Goal: Task Accomplishment & Management: Use online tool/utility

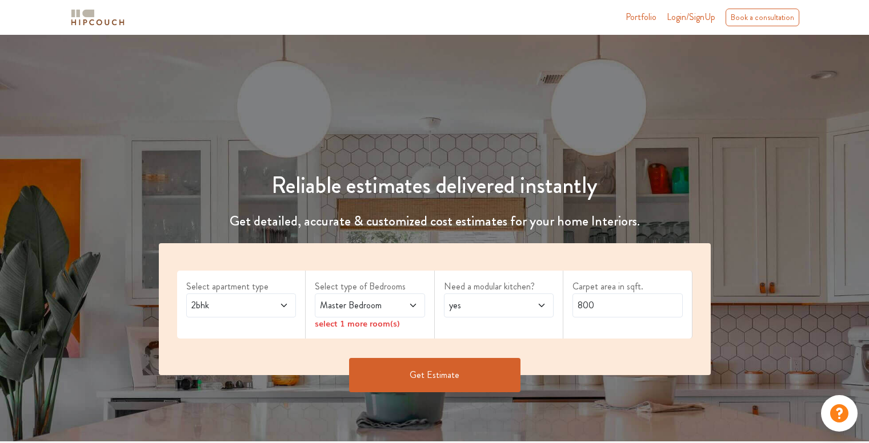
scroll to position [171, 0]
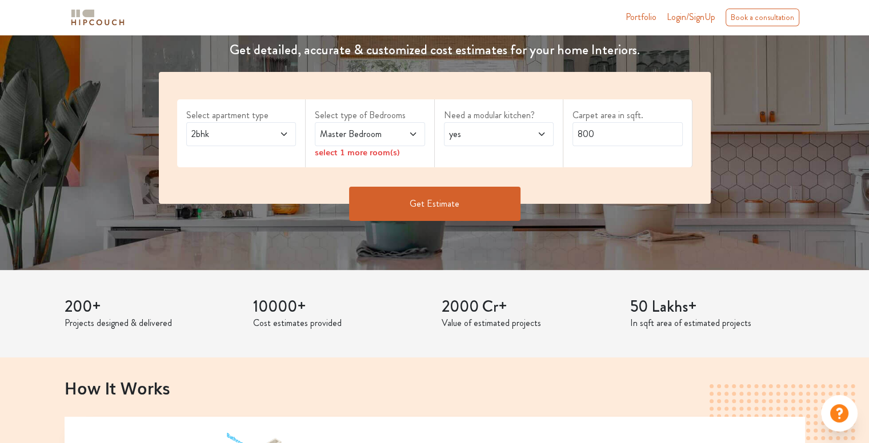
click at [280, 135] on icon at bounding box center [283, 134] width 9 height 9
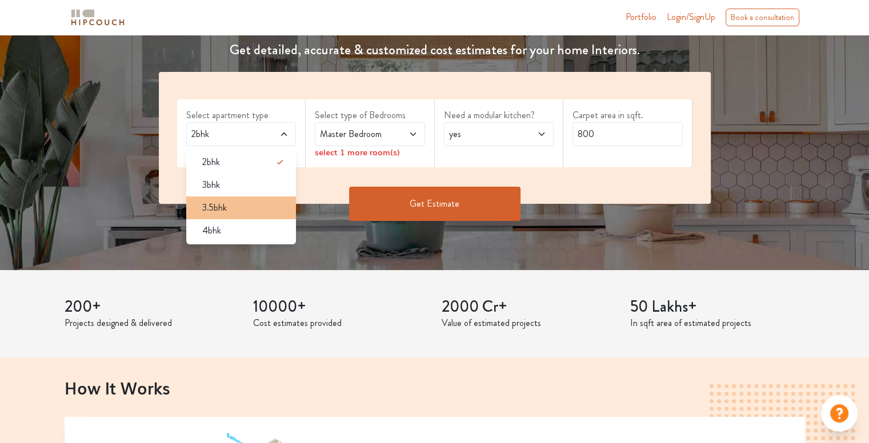
click at [255, 201] on div "3.5bhk" at bounding box center [244, 208] width 103 height 14
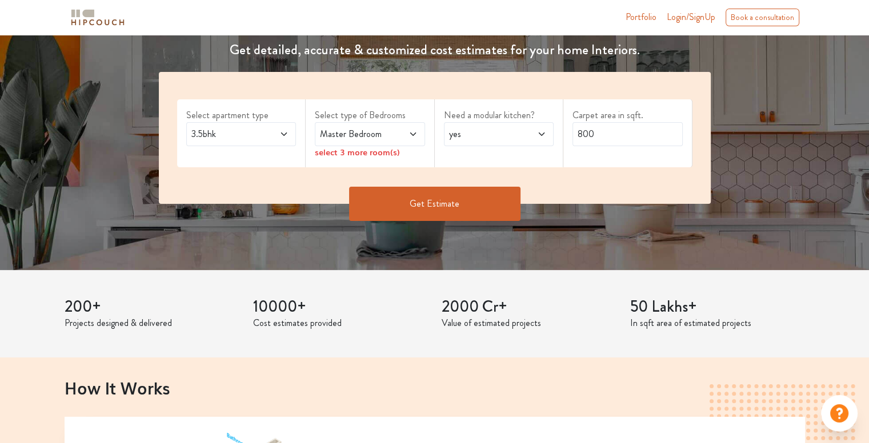
click at [408, 128] on span at bounding box center [404, 134] width 25 height 14
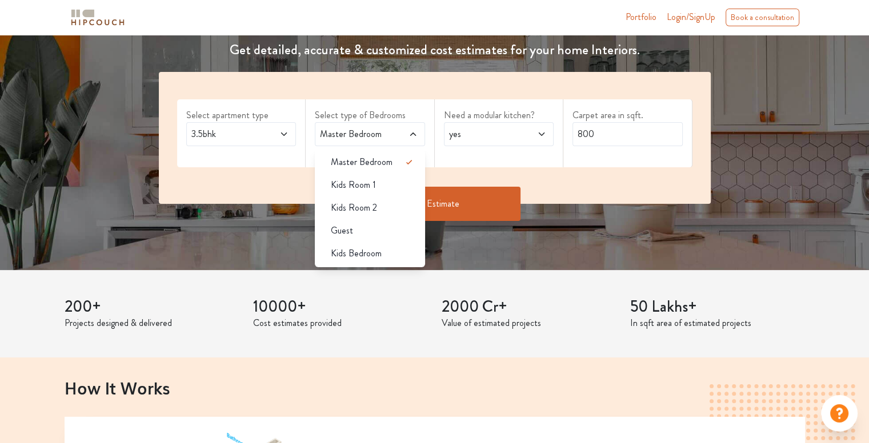
click at [450, 170] on div "Select apartment type 3.5bhk Select type of Bedrooms Master Bedroom Master Bedr…" at bounding box center [435, 138] width 552 height 132
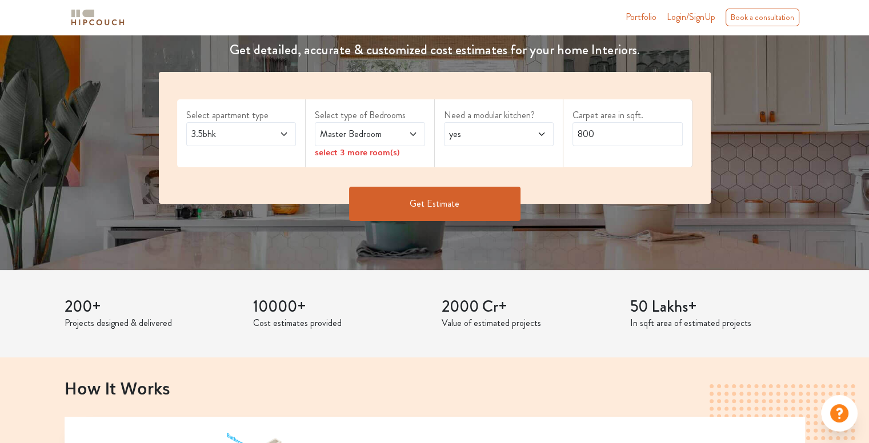
click at [411, 131] on icon at bounding box center [412, 134] width 9 height 9
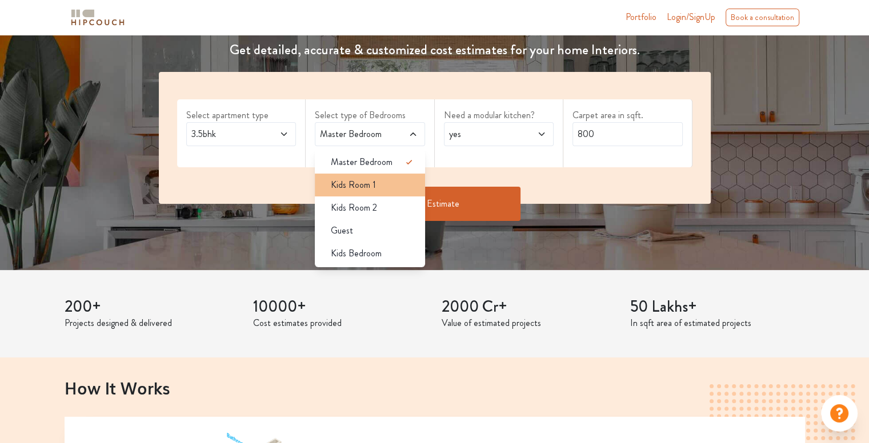
click at [399, 190] on div "Kids Room 1" at bounding box center [372, 185] width 103 height 14
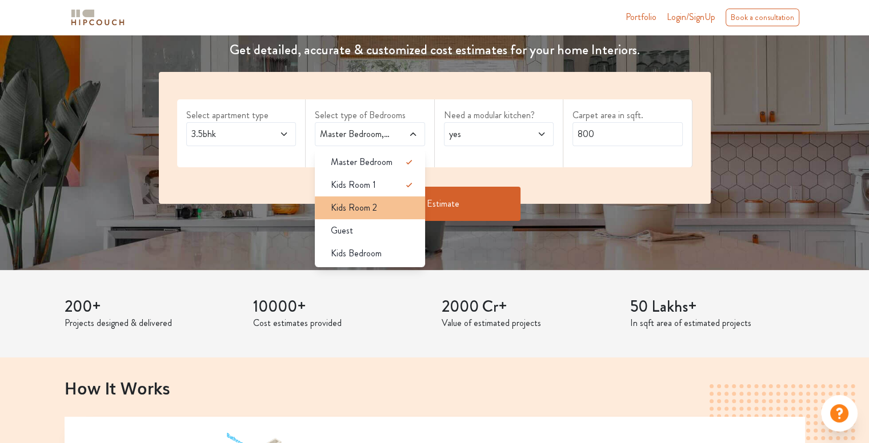
click at [400, 205] on div "Kids Room 2" at bounding box center [372, 208] width 103 height 14
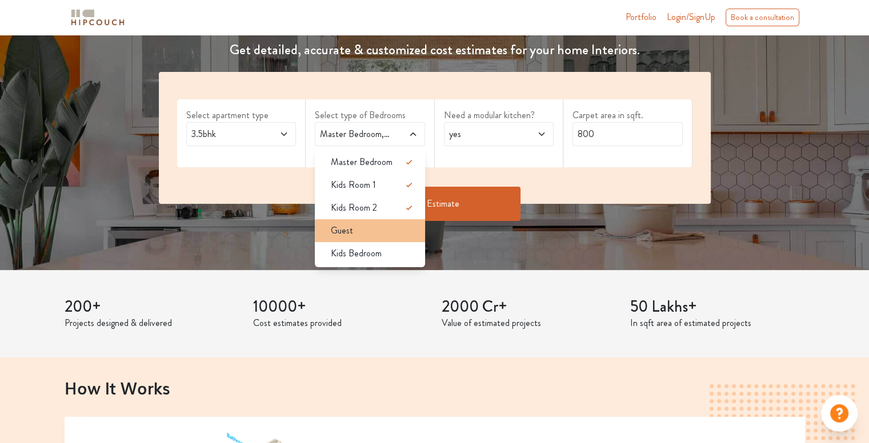
click at [396, 229] on div "Guest" at bounding box center [372, 231] width 103 height 14
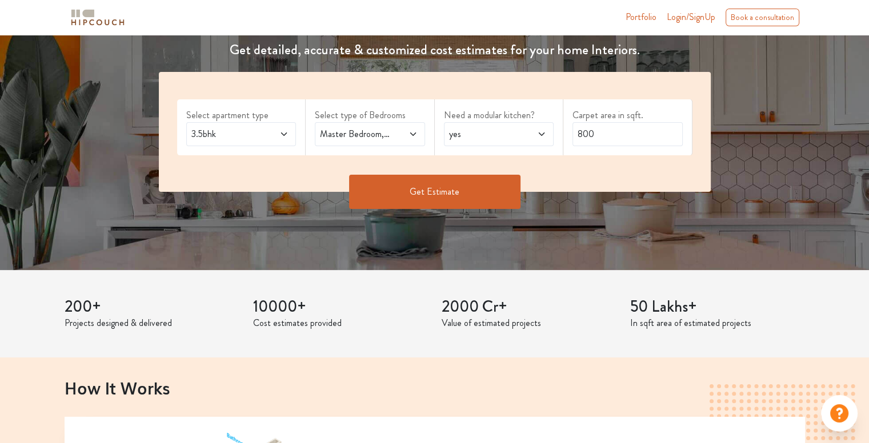
click at [483, 128] on span "yes" at bounding box center [484, 134] width 75 height 14
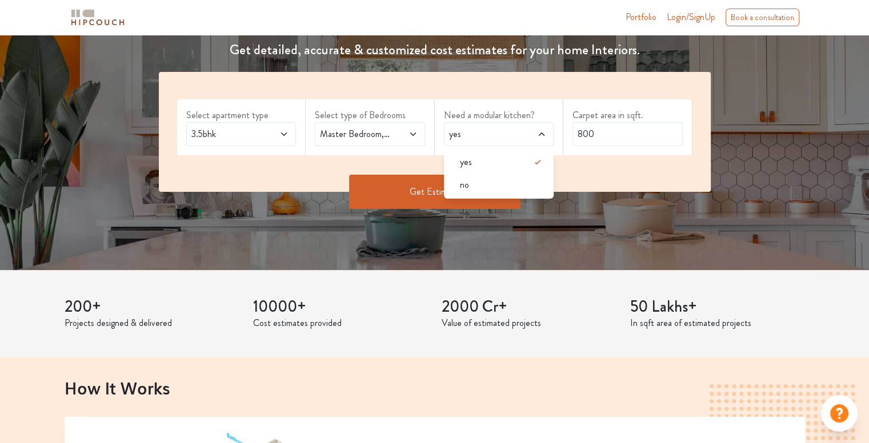
click at [523, 139] on span at bounding box center [533, 134] width 25 height 14
drag, startPoint x: 572, startPoint y: 140, endPoint x: 601, endPoint y: 148, distance: 30.2
click at [572, 141] on input "800" at bounding box center [627, 134] width 110 height 24
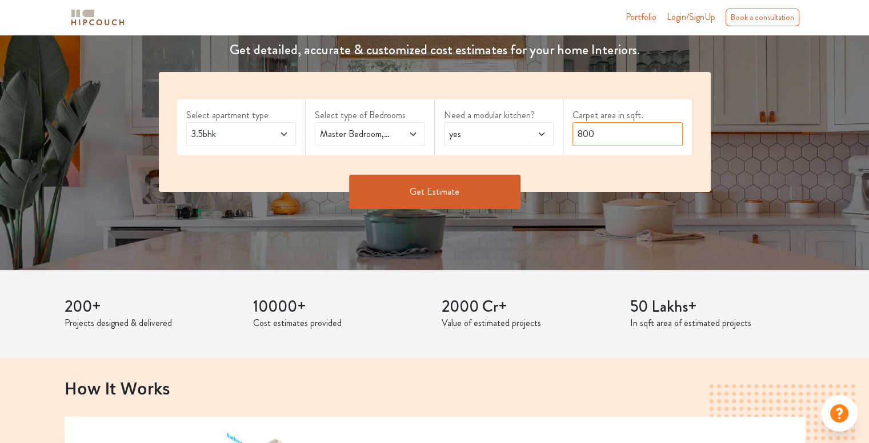
drag, startPoint x: 617, startPoint y: 136, endPoint x: 496, endPoint y: 124, distance: 121.6
click at [496, 124] on div "Select apartment type 3.5bhk Select type of Bedrooms Master Bedroom,Kids Room 1…" at bounding box center [435, 132] width 552 height 120
type input "1500"
click at [459, 194] on button "Get Estimate" at bounding box center [434, 192] width 171 height 34
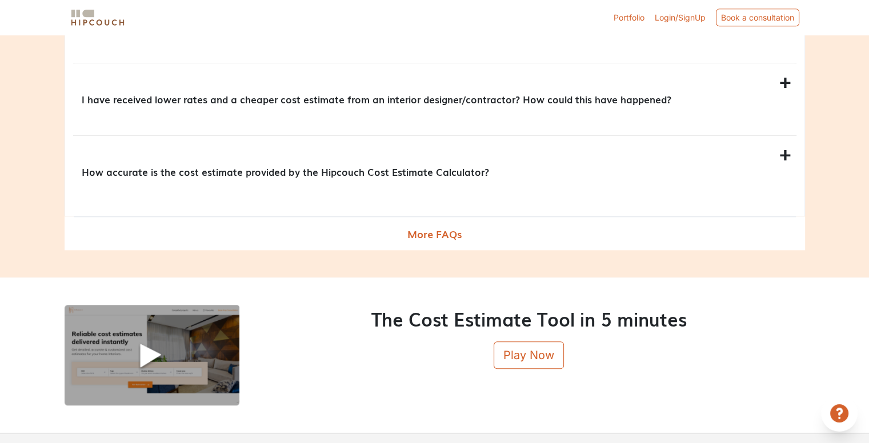
scroll to position [1367, 0]
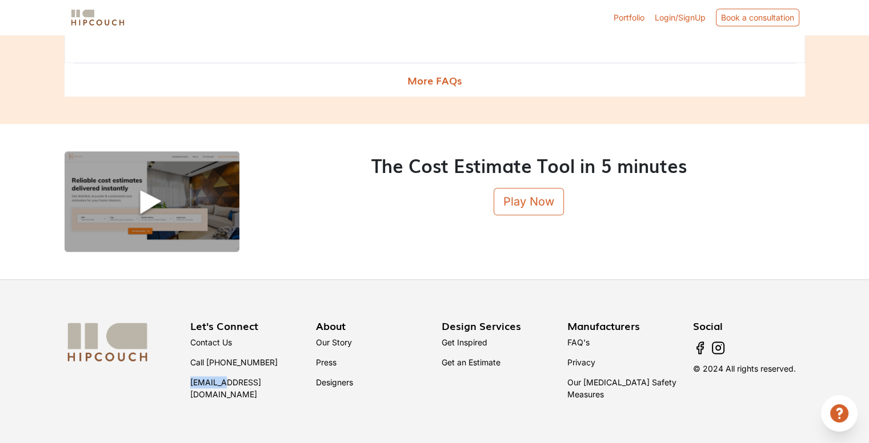
drag, startPoint x: 274, startPoint y: 359, endPoint x: 223, endPoint y: 371, distance: 52.8
click at [223, 371] on ul "Contact Us Call [PHONE_NUMBER] [EMAIL_ADDRESS][DOMAIN_NAME]" at bounding box center [246, 368] width 112 height 72
click at [274, 335] on li "Contact Us" at bounding box center [246, 342] width 112 height 20
